Goal: Task Accomplishment & Management: Complete application form

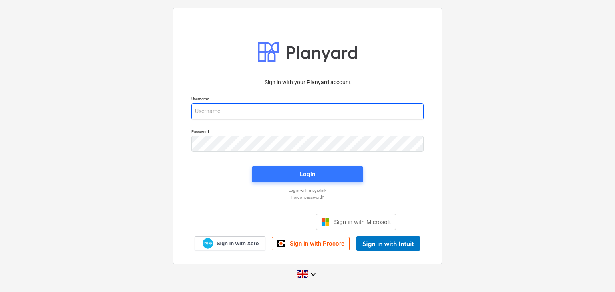
type input "[PERSON_NAME][EMAIL_ADDRESS][DOMAIN_NAME]"
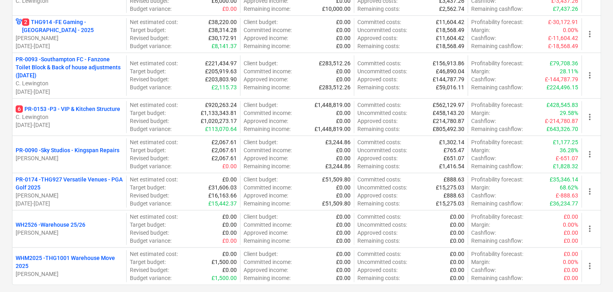
scroll to position [385, 0]
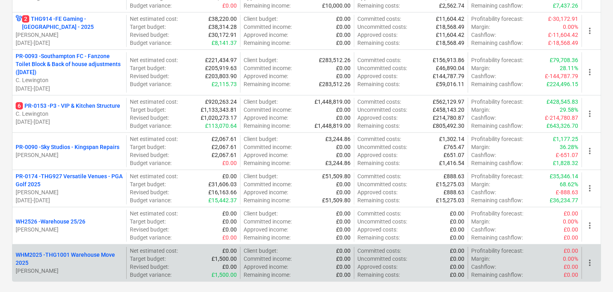
click at [99, 258] on p "WHM2025 - THG1001 Warehouse Move 2025" at bounding box center [69, 259] width 107 height 16
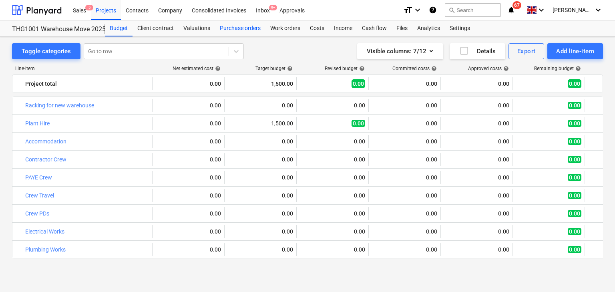
click at [248, 30] on div "Purchase orders" at bounding box center [240, 28] width 50 height 16
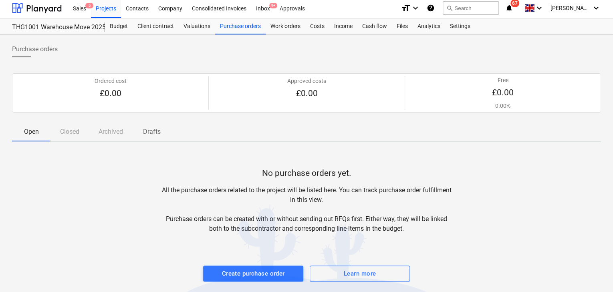
scroll to position [4, 0]
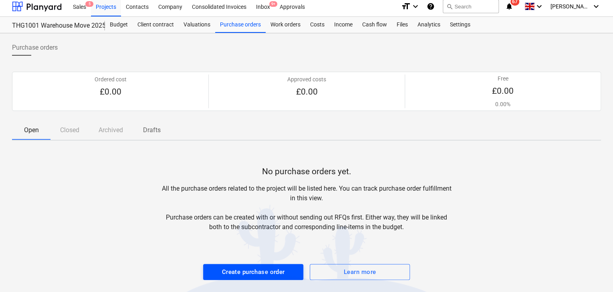
click at [269, 275] on div "Create purchase order" at bounding box center [253, 272] width 63 height 10
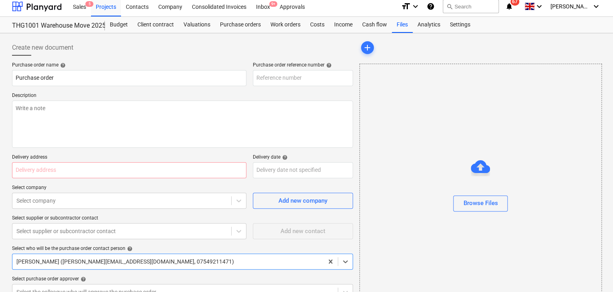
type textarea "x"
type input "WHM2025-PO-002"
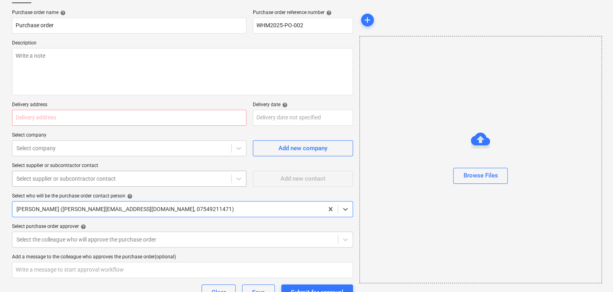
scroll to position [117, 0]
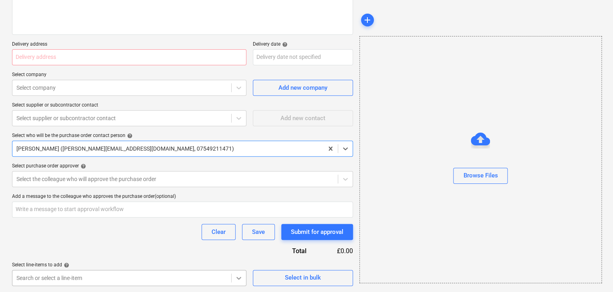
click at [235, 175] on body "Sales 5 Projects Contacts Company Consolidated Invoices Inbox 9+ Approvals form…" at bounding box center [306, 29] width 613 height 292
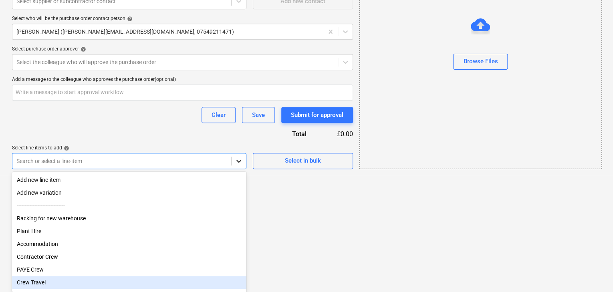
scroll to position [4, 0]
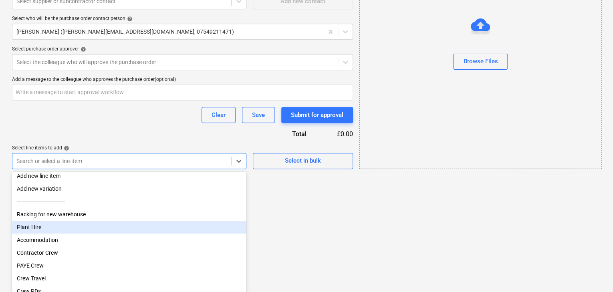
click at [95, 227] on div "Plant Hire" at bounding box center [129, 227] width 234 height 13
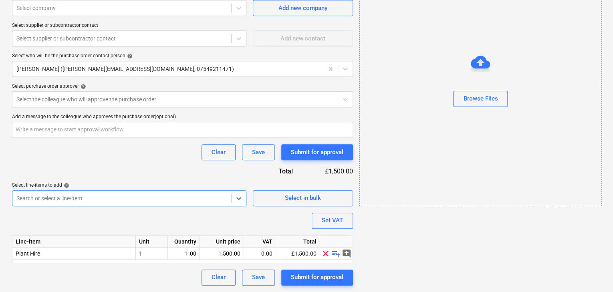
scroll to position [195, 0]
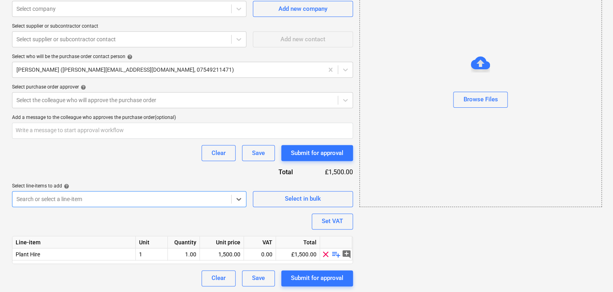
type textarea "x"
click at [118, 155] on div "Clear Save Submit for approval" at bounding box center [182, 153] width 341 height 16
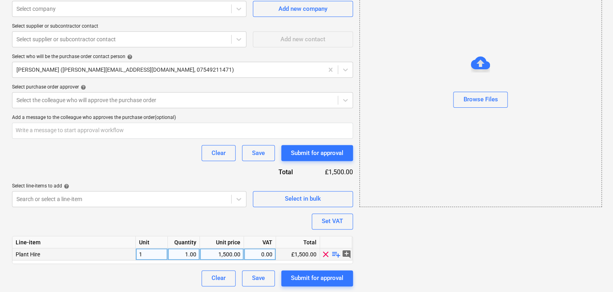
click at [259, 255] on div "0.00" at bounding box center [259, 254] width 25 height 12
click at [223, 253] on div "1,500.00" at bounding box center [221, 254] width 37 height 12
type input "1000"
type textarea "x"
click at [258, 256] on div "0.00" at bounding box center [259, 254] width 25 height 12
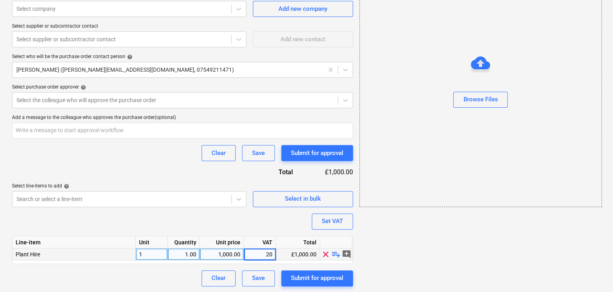
type input "200"
type textarea "x"
click at [260, 226] on div "Purchase order name help Purchase order Purchase order reference number help WH…" at bounding box center [182, 78] width 341 height 416
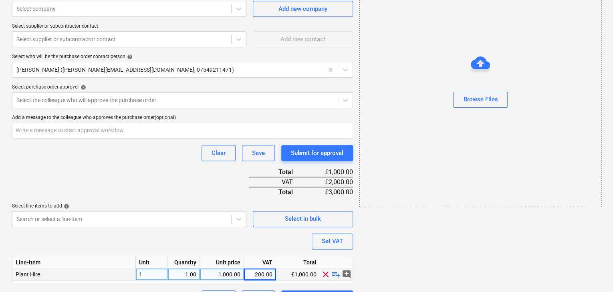
click at [267, 244] on div "Purchase order name help Purchase order Purchase order reference number help WH…" at bounding box center [182, 88] width 341 height 436
click at [213, 187] on div "Purchase order name help Purchase order Purchase order reference number help WH…" at bounding box center [182, 88] width 341 height 436
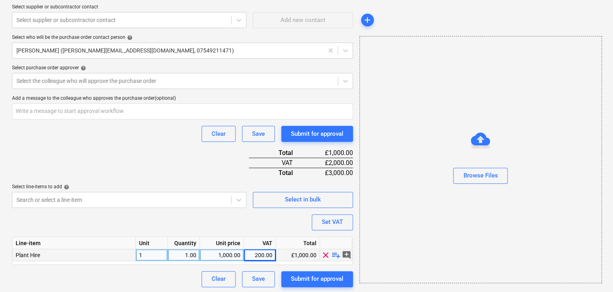
scroll to position [215, 0]
click at [237, 224] on div "Purchase order name help Purchase order Purchase order reference number help WH…" at bounding box center [182, 68] width 341 height 436
click at [238, 219] on div "Purchase order name help Purchase order Purchase order reference number help WH…" at bounding box center [182, 68] width 341 height 436
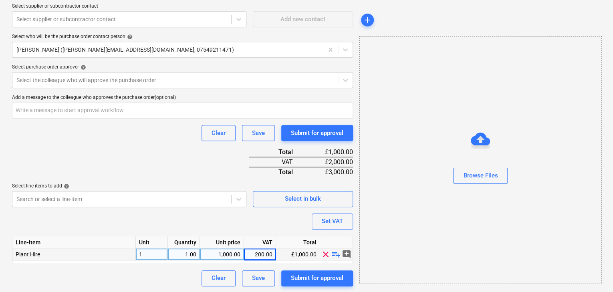
click at [262, 253] on div "200.00" at bounding box center [259, 254] width 25 height 12
type input "20"
type textarea "x"
click at [265, 226] on div "Purchase order name help Purchase order Purchase order reference number help WH…" at bounding box center [182, 68] width 341 height 436
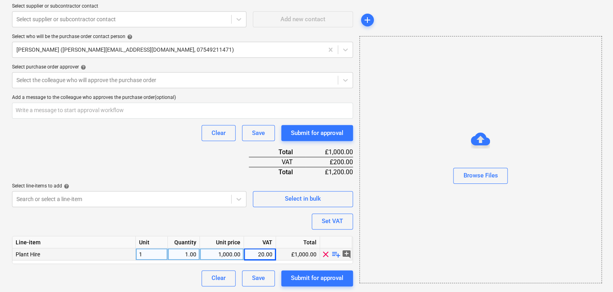
click at [234, 250] on div "1,000.00" at bounding box center [221, 254] width 37 height 12
type input "500"
type textarea "x"
click at [264, 218] on div "Purchase order name help Purchase order Purchase order reference number help WH…" at bounding box center [182, 68] width 341 height 436
click at [156, 167] on div "Purchase order name help Purchase order Purchase order reference number help WH…" at bounding box center [182, 68] width 341 height 436
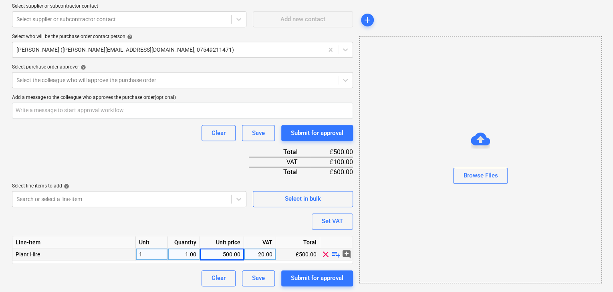
click at [156, 167] on div "Purchase order name help Purchase order Purchase order reference number help WH…" at bounding box center [182, 68] width 341 height 436
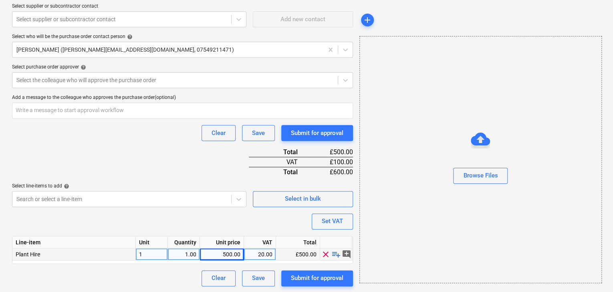
click at [156, 167] on div "Purchase order name help Purchase order Purchase order reference number help WH…" at bounding box center [182, 68] width 341 height 436
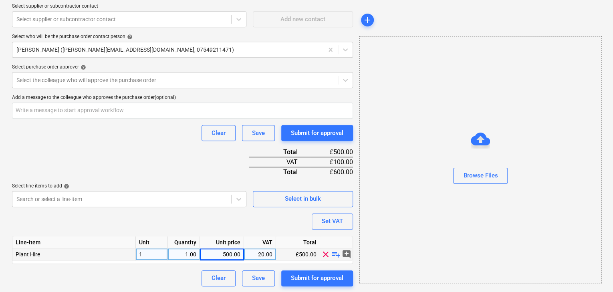
click at [152, 162] on div "Purchase order name help Purchase order Purchase order reference number help WH…" at bounding box center [182, 68] width 341 height 436
click at [149, 163] on div "Purchase order name help Purchase order Purchase order reference number help WH…" at bounding box center [182, 68] width 341 height 436
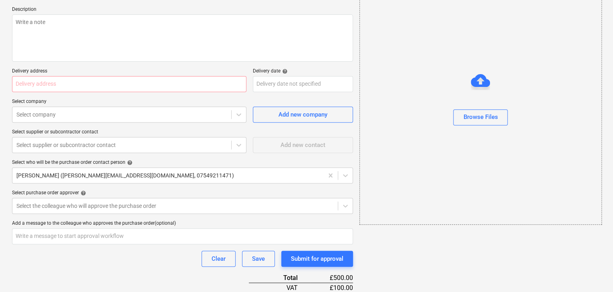
scroll to position [0, 0]
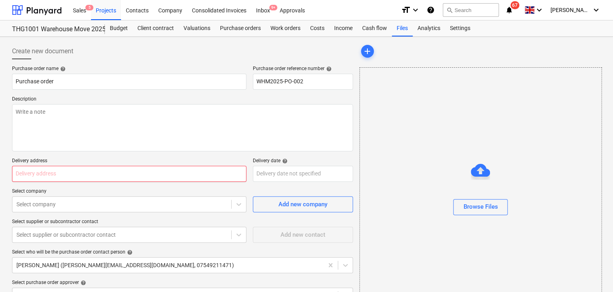
click at [103, 171] on input "text" at bounding box center [129, 174] width 234 height 16
type input "r"
type textarea "x"
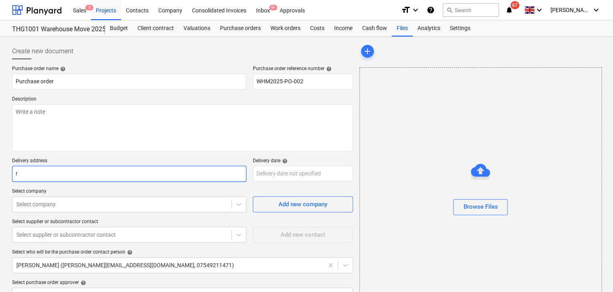
type input "r"
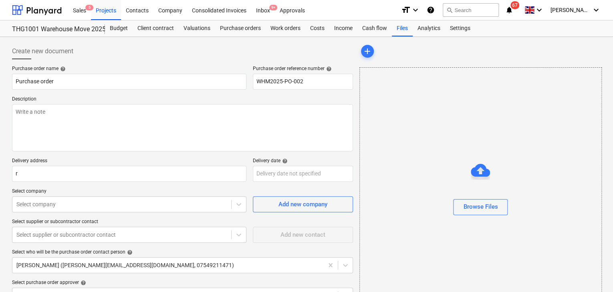
click at [113, 155] on div "Purchase order name help Purchase order Purchase order reference number help WH…" at bounding box center [182, 284] width 341 height 436
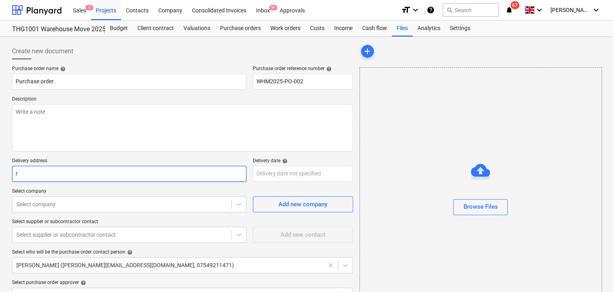
click at [104, 176] on input "r" at bounding box center [129, 174] width 234 height 16
type textarea "x"
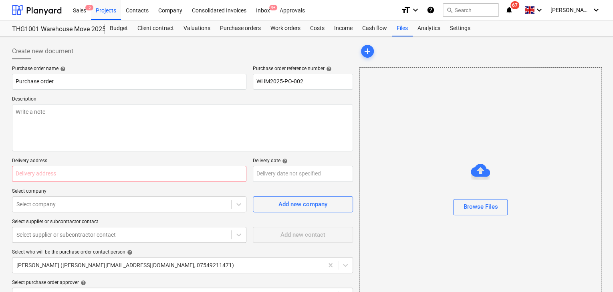
type textarea "x"
click at [112, 160] on p "Delivery address" at bounding box center [129, 162] width 234 height 8
click at [141, 191] on p "Select company" at bounding box center [129, 192] width 234 height 8
click at [110, 208] on body "Sales 5 Projects Contacts Company Consolidated Invoices Inbox 9+ Approvals form…" at bounding box center [306, 146] width 613 height 292
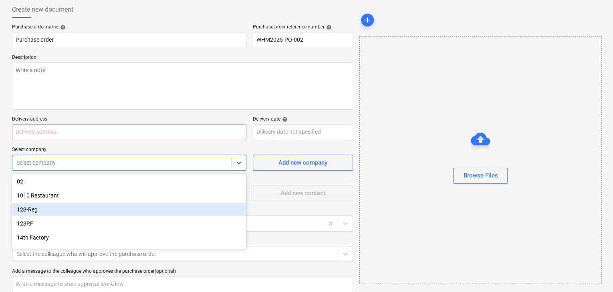
scroll to position [48, 0]
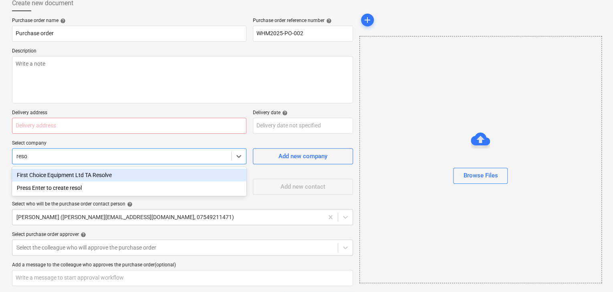
type input "resol"
click at [112, 176] on div "First Choice Equipment Ltd TA Resolve" at bounding box center [129, 175] width 234 height 13
type textarea "x"
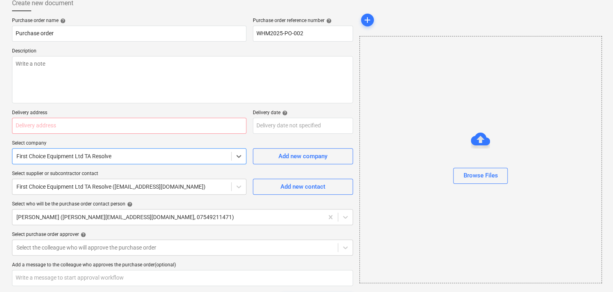
click at [115, 143] on p "Select company" at bounding box center [129, 144] width 234 height 8
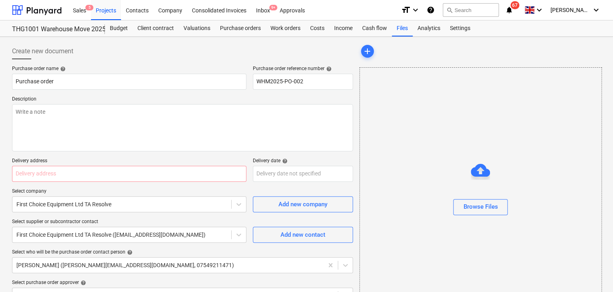
click at [171, 188] on p "Select company" at bounding box center [129, 192] width 234 height 8
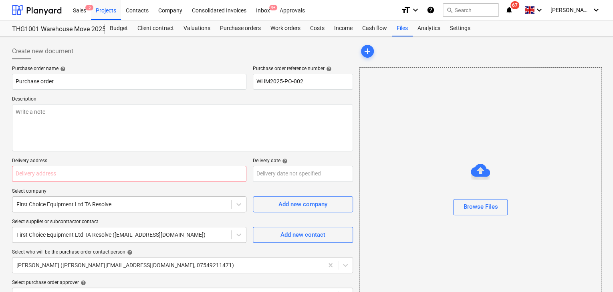
click at [146, 200] on div "First Choice Equipment Ltd TA Resolve" at bounding box center [121, 204] width 219 height 11
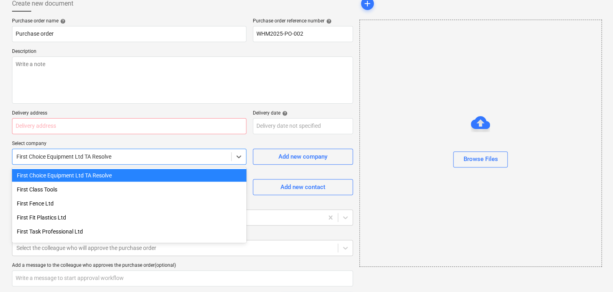
scroll to position [48, 0]
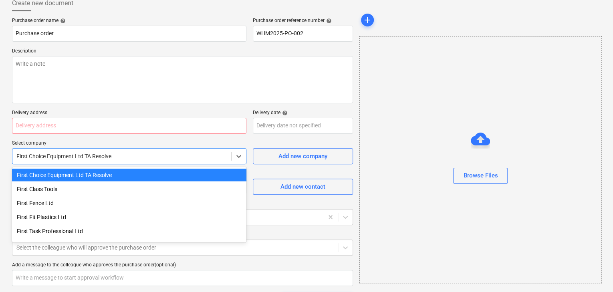
click at [194, 137] on div "Purchase order name help Purchase order Purchase order reference number help WH…" at bounding box center [182, 236] width 341 height 436
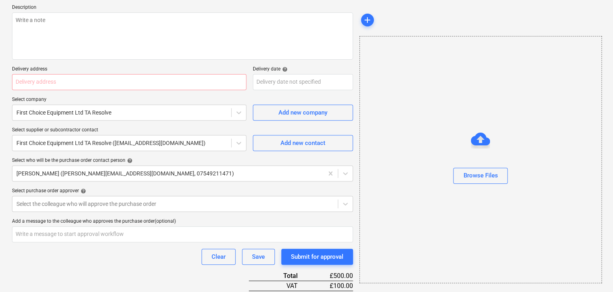
scroll to position [96, 0]
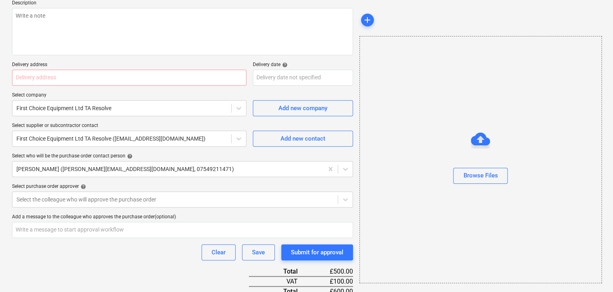
click at [170, 153] on div "Select who will be the purchase order contact person help" at bounding box center [182, 156] width 341 height 6
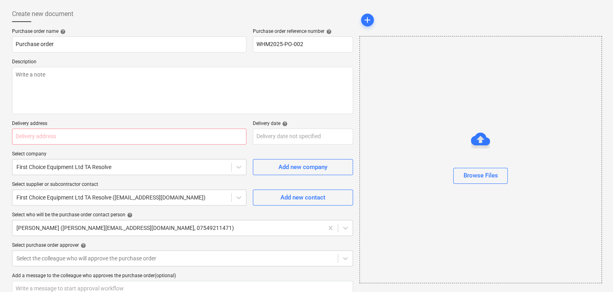
scroll to position [0, 0]
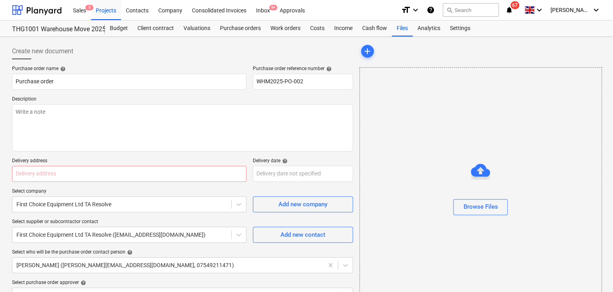
click at [192, 47] on div "Create new document" at bounding box center [182, 51] width 341 height 16
click at [190, 48] on div "Create new document" at bounding box center [182, 51] width 341 height 16
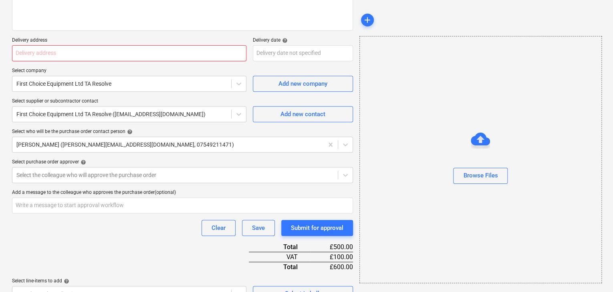
scroll to position [128, 0]
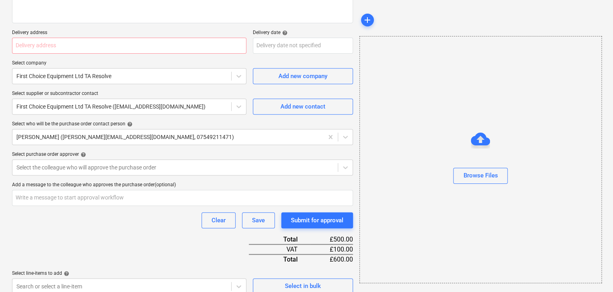
click at [189, 151] on div "Purchase order name help Purchase order Purchase order reference number help WH…" at bounding box center [182, 156] width 341 height 436
click at [187, 164] on div at bounding box center [174, 167] width 317 height 8
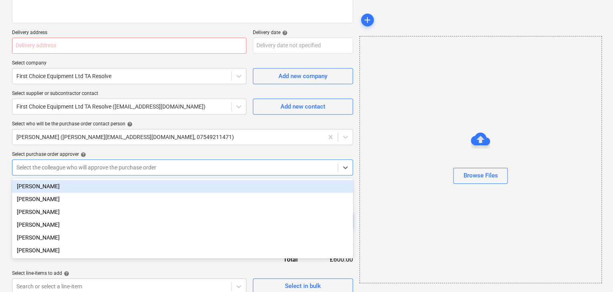
click at [187, 150] on div "Purchase order name help Purchase order Purchase order reference number help WH…" at bounding box center [182, 156] width 341 height 436
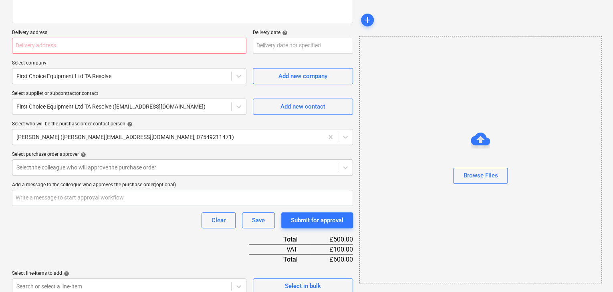
click at [184, 166] on div at bounding box center [174, 167] width 317 height 8
click at [208, 148] on div "Purchase order name help Purchase order Purchase order reference number help WH…" at bounding box center [182, 156] width 341 height 436
click at [117, 231] on div "Purchase order name help Purchase order Purchase order reference number help WH…" at bounding box center [182, 156] width 341 height 436
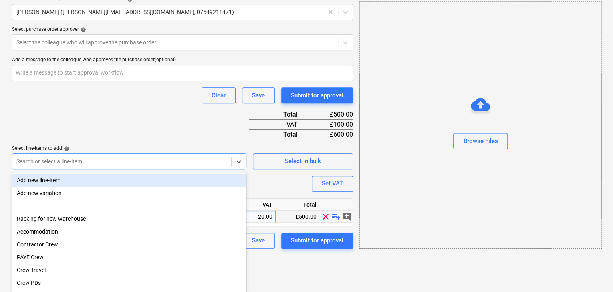
type textarea "x"
click at [163, 124] on div "Purchase order name help Purchase order Purchase order reference number help WH…" at bounding box center [182, 31] width 341 height 436
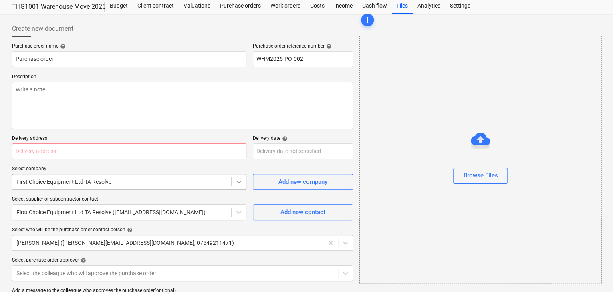
scroll to position [0, 0]
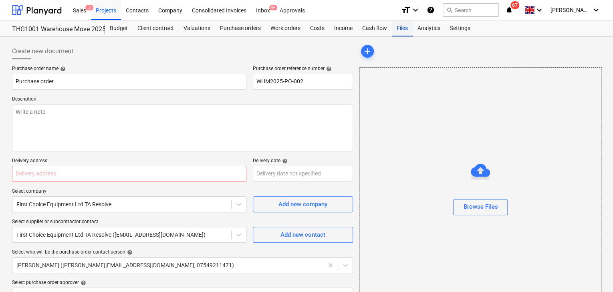
click at [401, 29] on div "Files" at bounding box center [402, 28] width 21 height 16
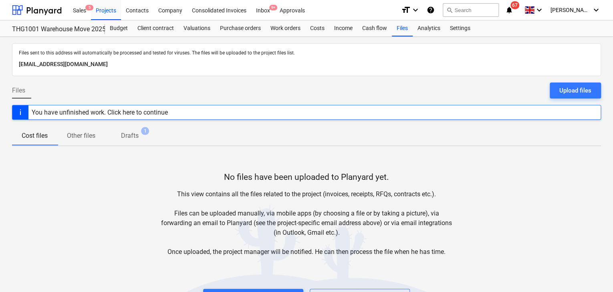
click at [129, 117] on div "You have unfinished work. Click here to continue" at bounding box center [99, 112] width 143 height 14
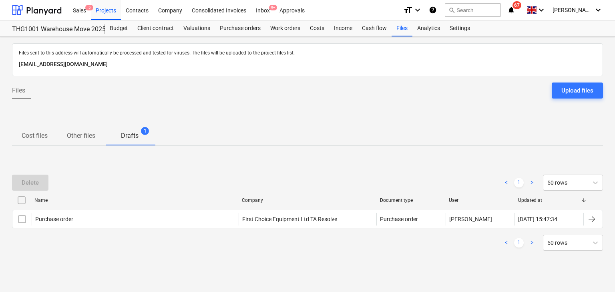
click at [133, 137] on p "Drafts" at bounding box center [130, 136] width 18 height 10
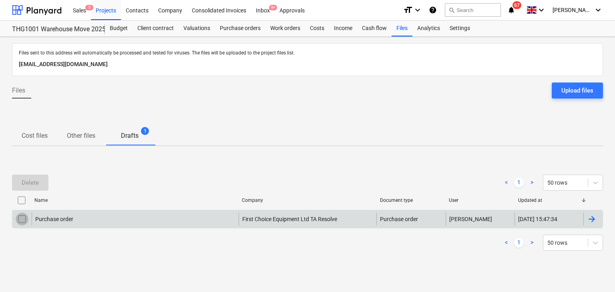
click at [22, 219] on input "checkbox" at bounding box center [22, 219] width 13 height 13
click at [30, 176] on button "Delete" at bounding box center [30, 183] width 36 height 16
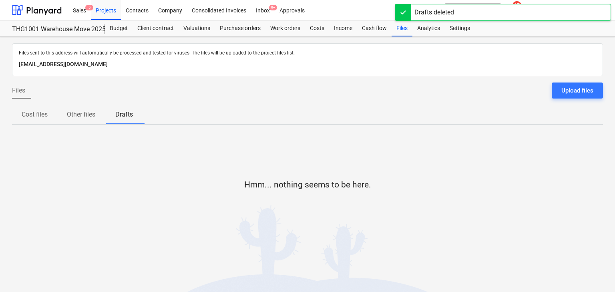
click at [78, 111] on p "Other files" at bounding box center [81, 115] width 28 height 10
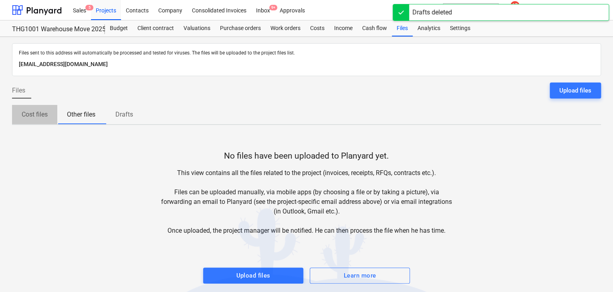
click at [27, 114] on p "Cost files" at bounding box center [35, 115] width 26 height 10
click at [223, 91] on div "Files Upload files" at bounding box center [306, 94] width 589 height 22
